Goal: Information Seeking & Learning: Understand process/instructions

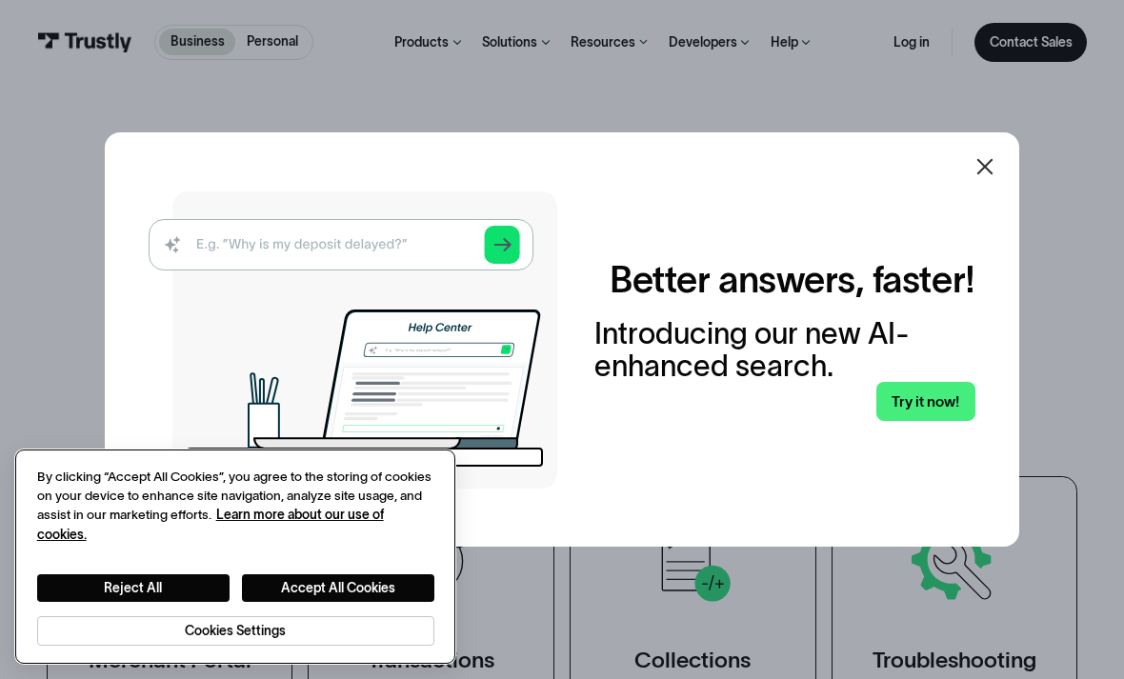
click at [360, 597] on button "Accept All Cookies" at bounding box center [338, 588] width 192 height 28
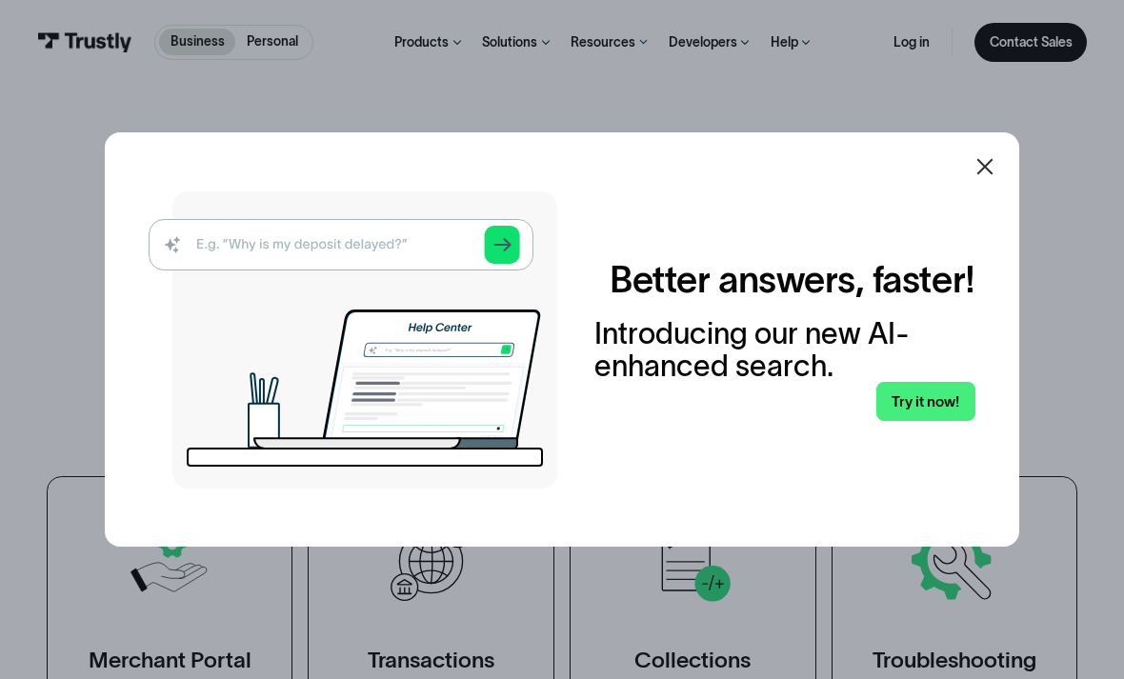
click at [982, 174] on icon at bounding box center [985, 166] width 16 height 16
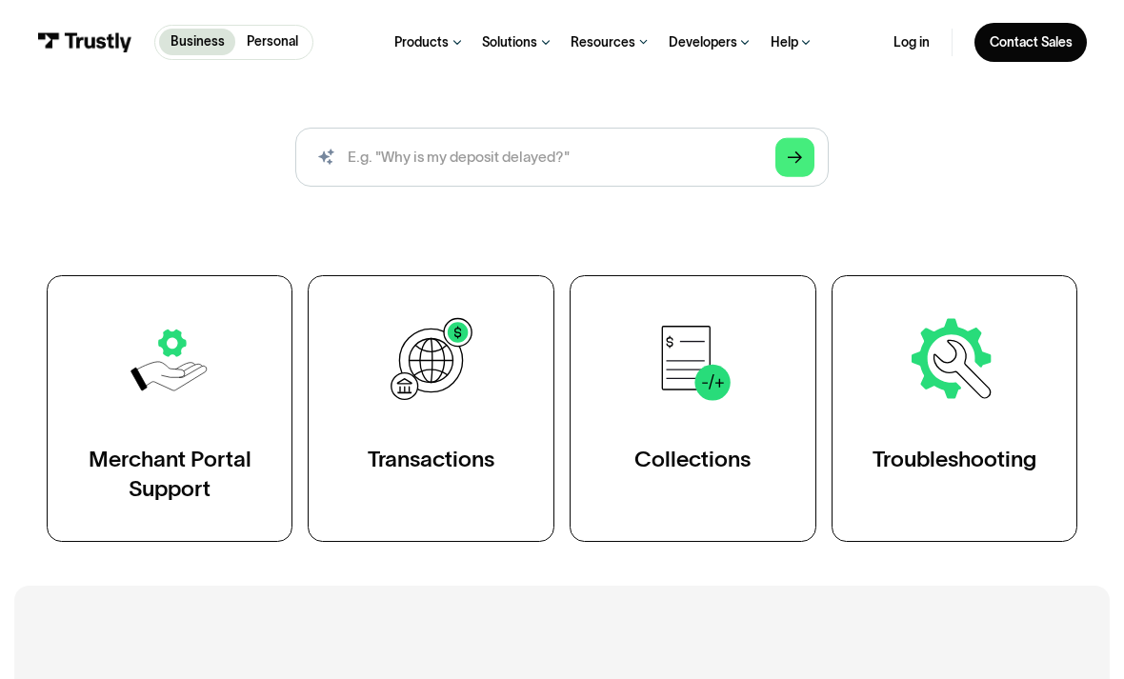
scroll to position [252, 0]
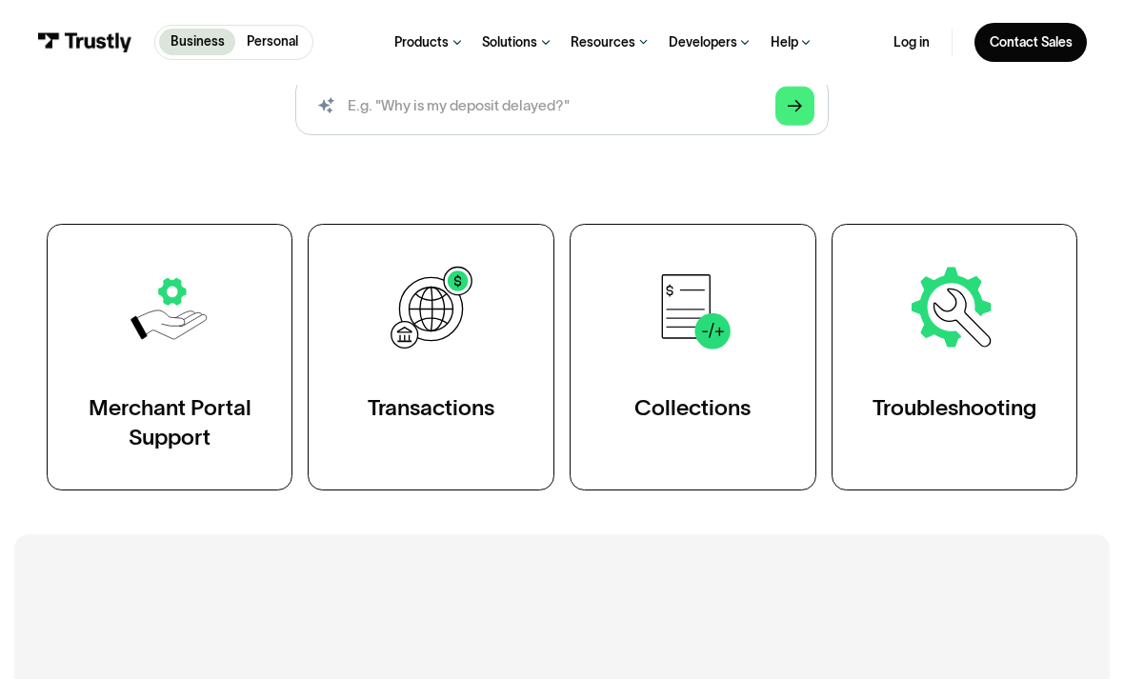
click at [460, 486] on link "Transactions" at bounding box center [431, 357] width 247 height 267
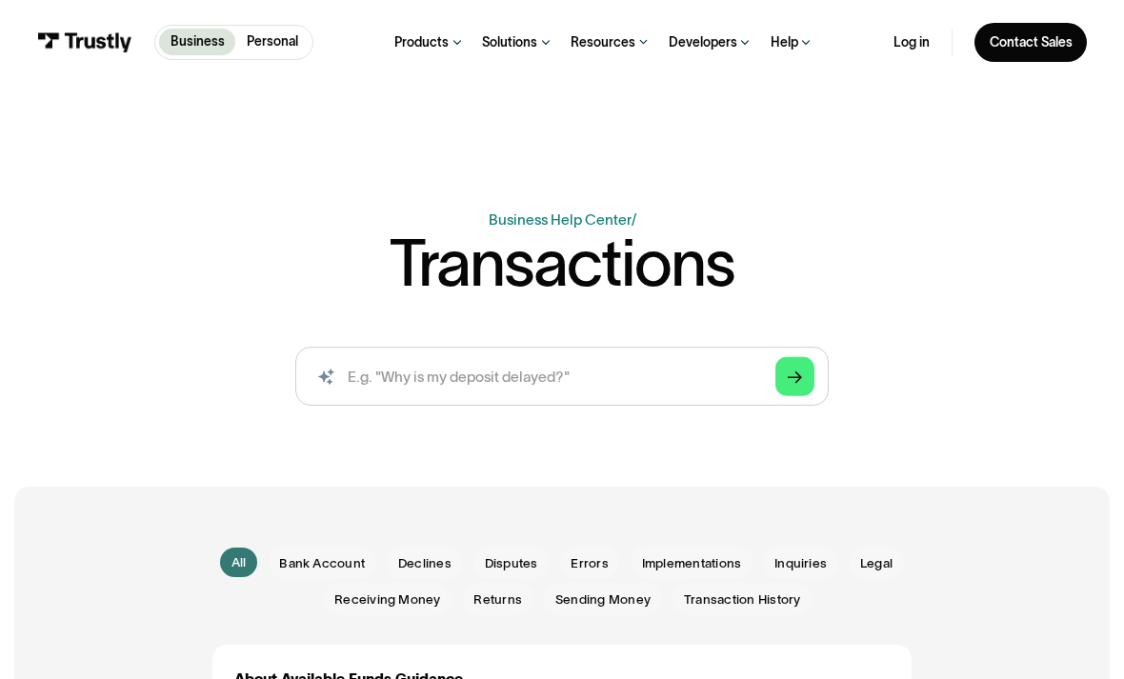
scroll to position [226, 0]
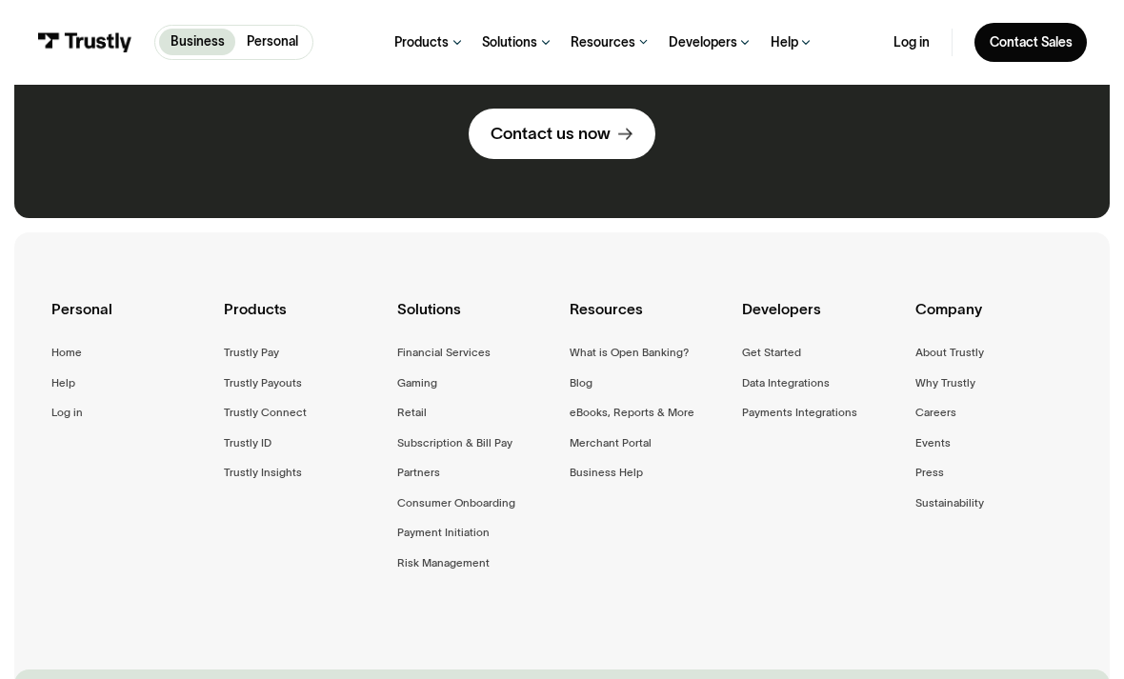
scroll to position [2098, 0]
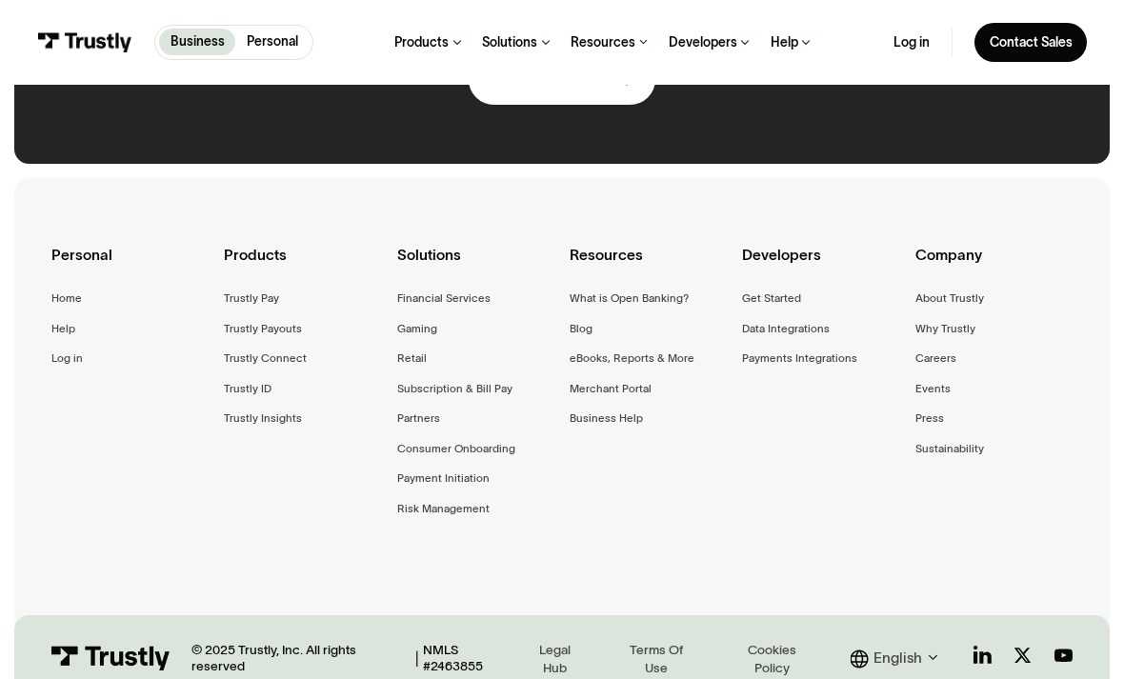
click at [514, 642] on div "NMLS #2463855" at bounding box center [472, 658] width 98 height 33
